Goal: Task Accomplishment & Management: Complete application form

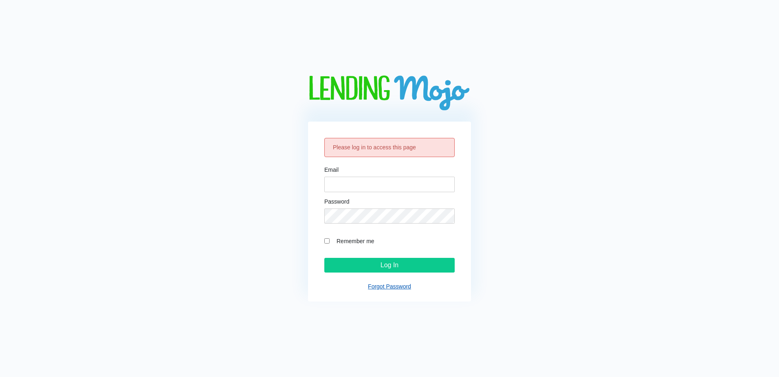
click at [375, 285] on link "Forgot Password" at bounding box center [389, 286] width 43 height 7
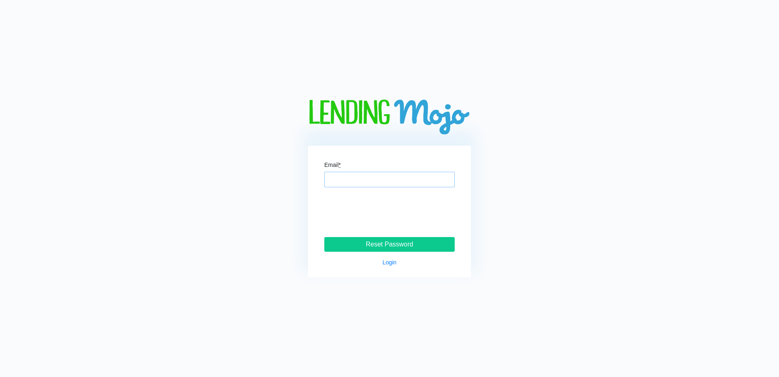
click at [351, 181] on input "Email *" at bounding box center [389, 179] width 130 height 15
drag, startPoint x: 367, startPoint y: 175, endPoint x: 369, endPoint y: 179, distance: 4.2
click at [368, 178] on input "Email *" at bounding box center [389, 179] width 130 height 15
type input "c"
type input "chavez.robert443@gmail.com"
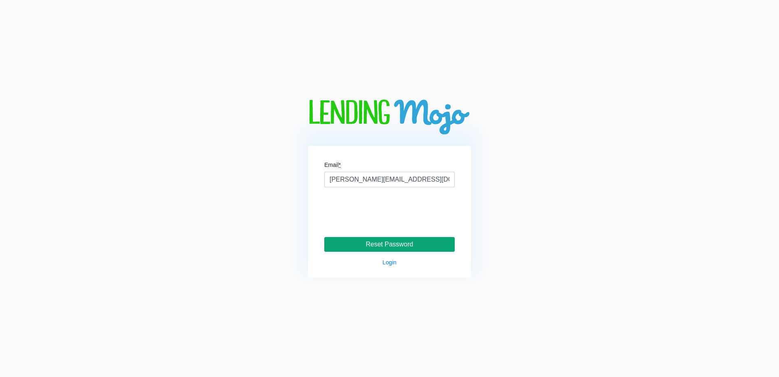
click at [389, 245] on input "Reset Password" at bounding box center [389, 244] width 130 height 15
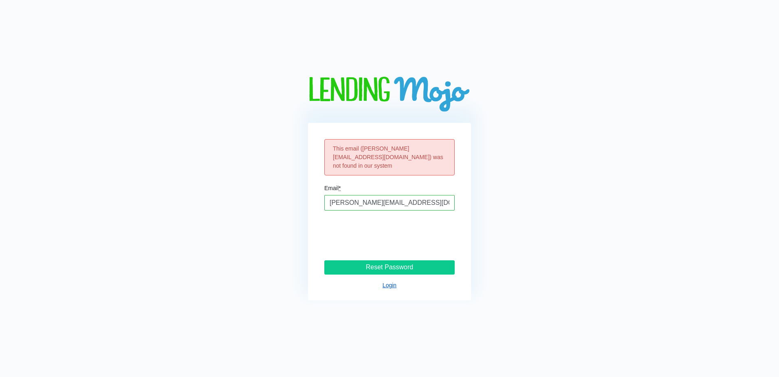
click at [387, 282] on link "Login" at bounding box center [390, 285] width 14 height 7
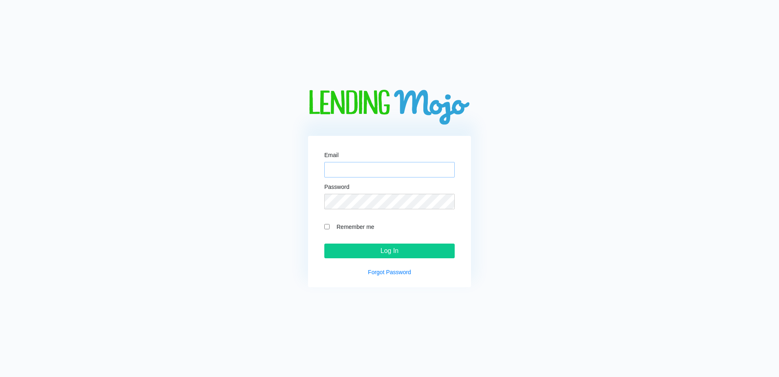
click at [378, 168] on input "Email" at bounding box center [389, 169] width 130 height 15
drag, startPoint x: 605, startPoint y: 117, endPoint x: 605, endPoint y: 111, distance: 6.1
click at [605, 112] on div "Email Password Remember me Log In Forgot Password" at bounding box center [389, 188] width 757 height 197
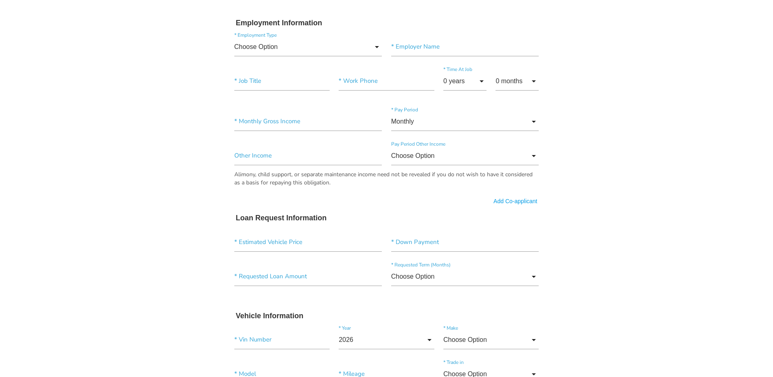
scroll to position [415, 0]
